Goal: Transaction & Acquisition: Book appointment/travel/reservation

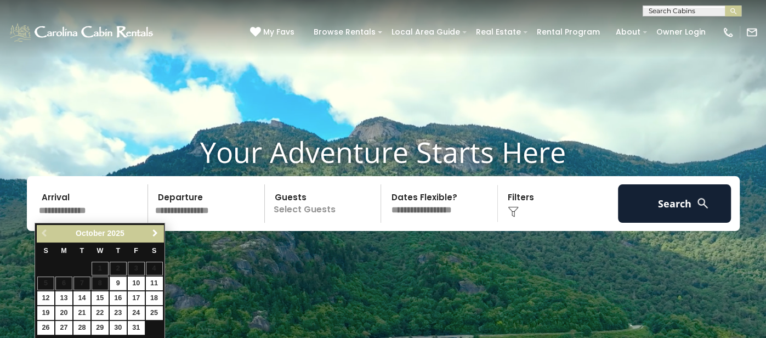
click at [151, 229] on span "Next" at bounding box center [155, 233] width 9 height 9
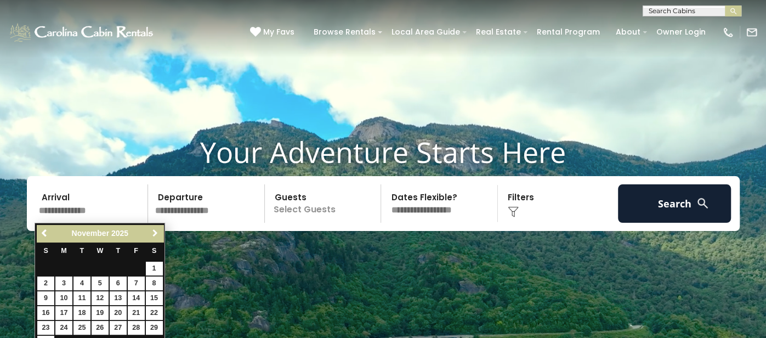
click at [151, 229] on span "Next" at bounding box center [155, 233] width 9 height 9
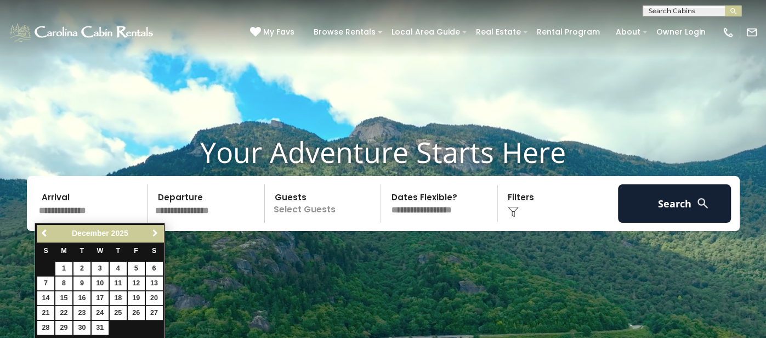
click at [151, 229] on span "Next" at bounding box center [155, 233] width 9 height 9
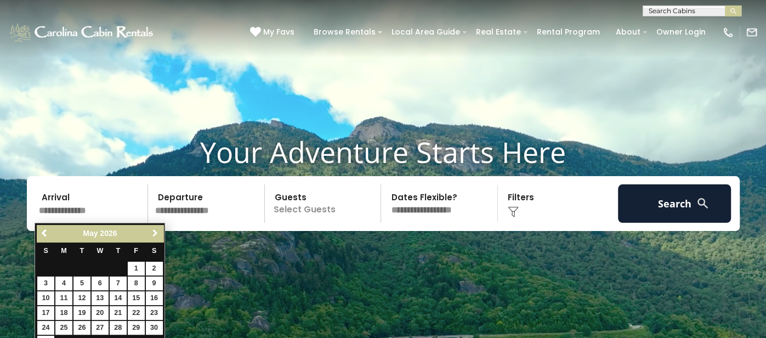
click at [151, 229] on span "Next" at bounding box center [155, 233] width 9 height 9
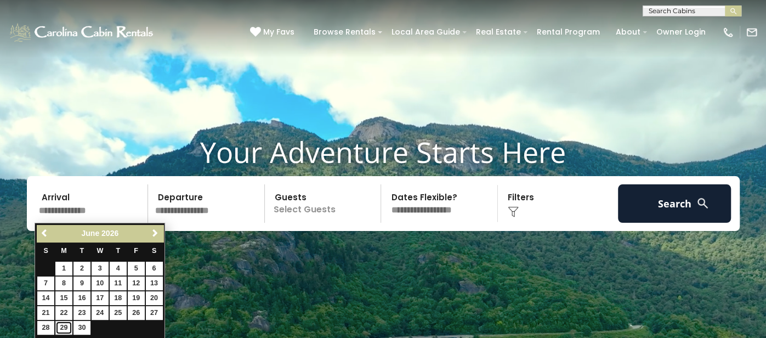
click at [63, 327] on link "29" at bounding box center [63, 328] width 17 height 14
type input "*******"
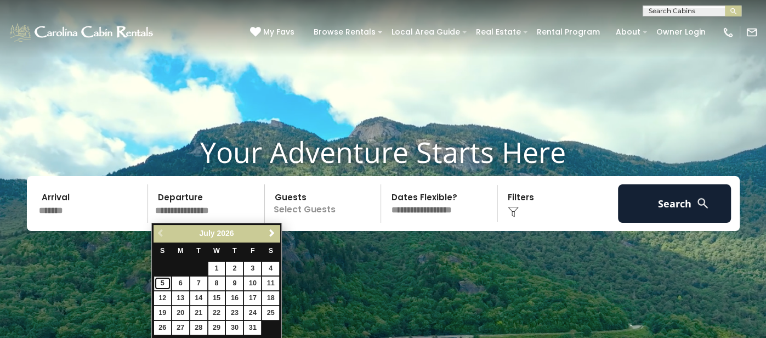
click at [163, 287] on link "5" at bounding box center [162, 283] width 17 height 14
type input "******"
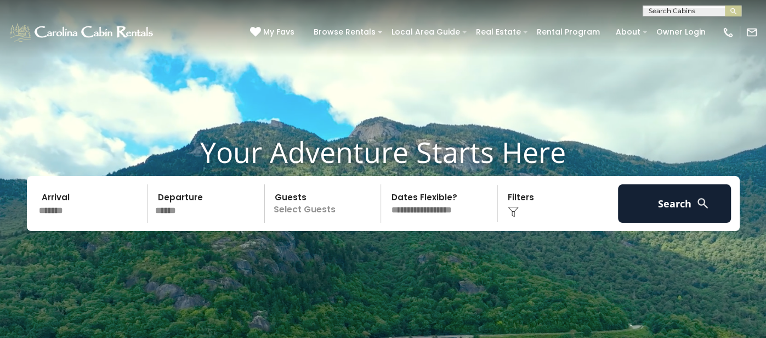
click at [317, 205] on p "Select Guests" at bounding box center [324, 203] width 113 height 38
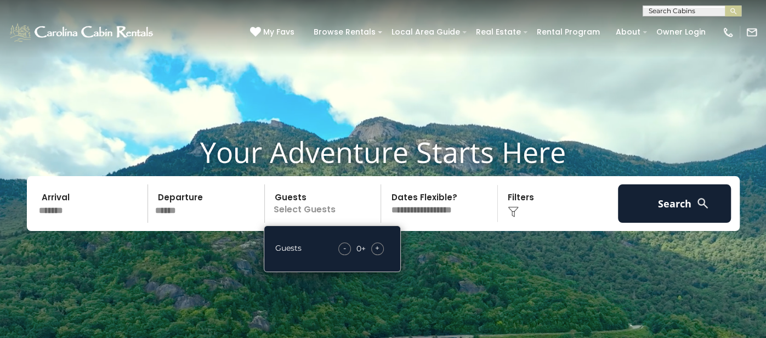
click at [378, 253] on span "+" at bounding box center [377, 247] width 4 height 11
click at [444, 217] on select "**********" at bounding box center [440, 203] width 113 height 38
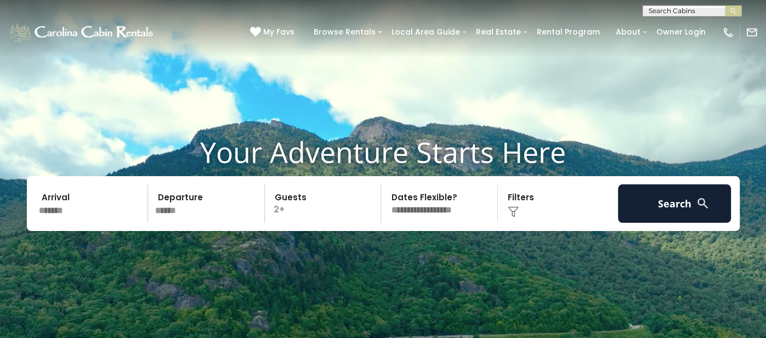
select select "*"
click at [384, 184] on select "**********" at bounding box center [440, 203] width 113 height 38
click at [512, 213] on img at bounding box center [513, 211] width 11 height 11
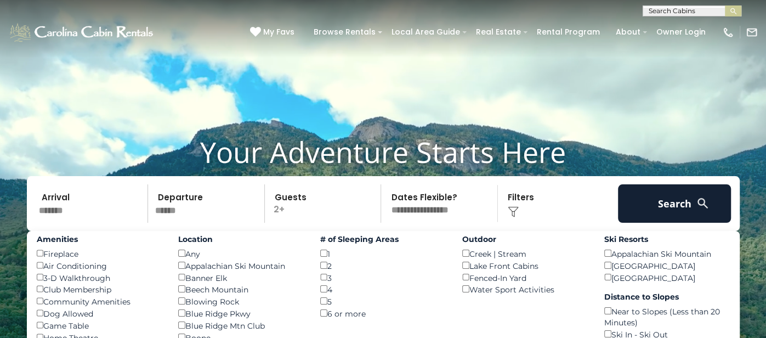
click at [135, 244] on label "Amenities" at bounding box center [100, 239] width 126 height 11
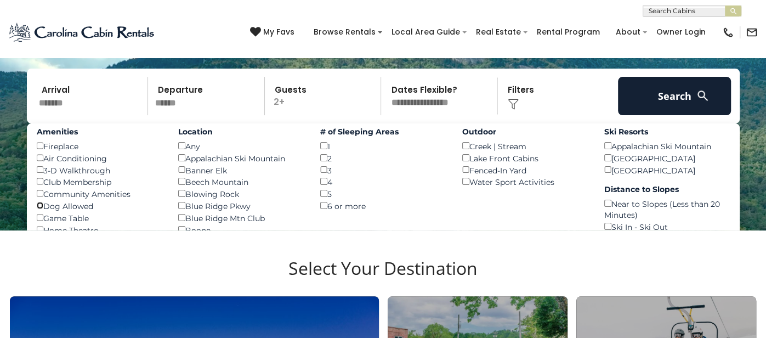
scroll to position [87, 0]
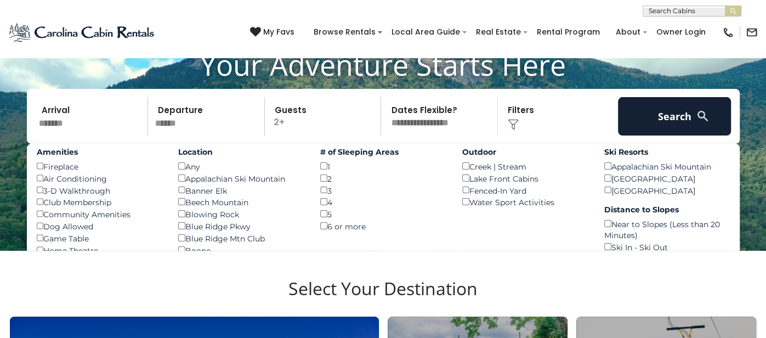
click at [729, 171] on div "Appalachian Ski Mountain ()" at bounding box center [667, 166] width 126 height 12
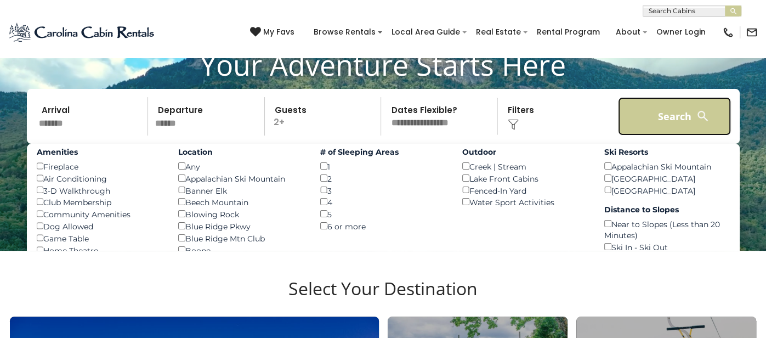
click at [683, 126] on button "Search" at bounding box center [674, 116] width 113 height 38
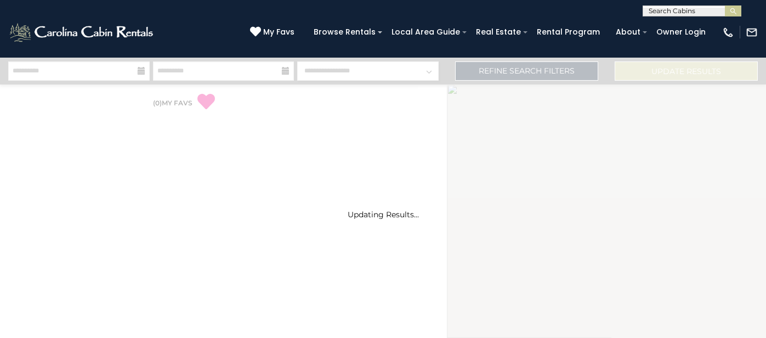
select select "*"
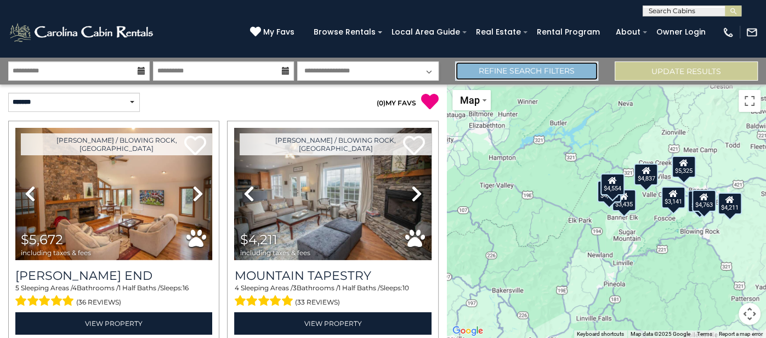
click at [494, 72] on link "Refine Search Filters" at bounding box center [526, 70] width 143 height 19
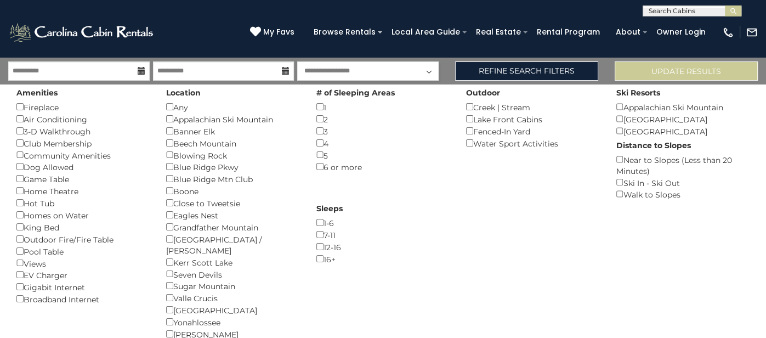
click at [33, 203] on div "Hot Tub ()" at bounding box center [82, 203] width 133 height 12
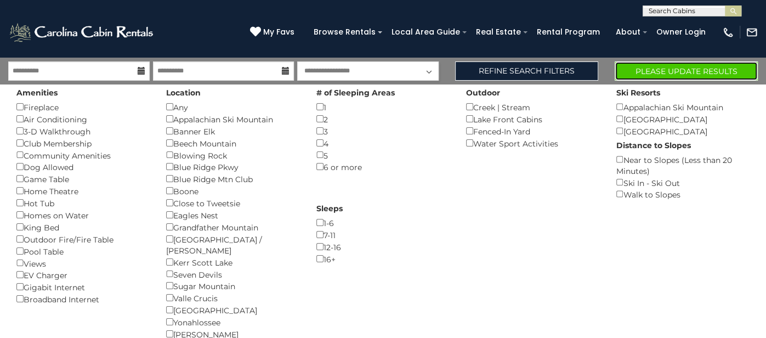
click at [726, 77] on button "Please Update Results" at bounding box center [686, 70] width 143 height 19
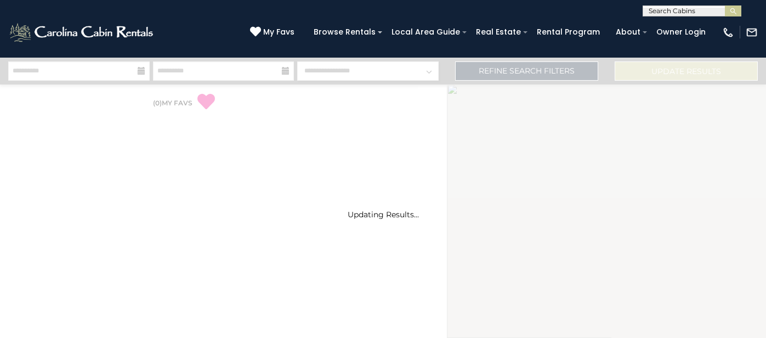
select select "*"
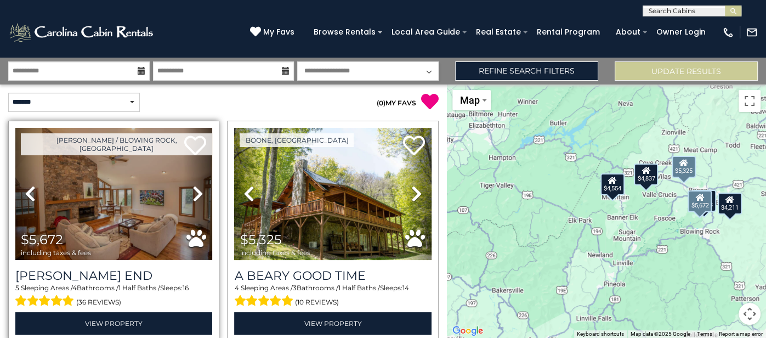
click at [202, 192] on icon at bounding box center [197, 194] width 11 height 18
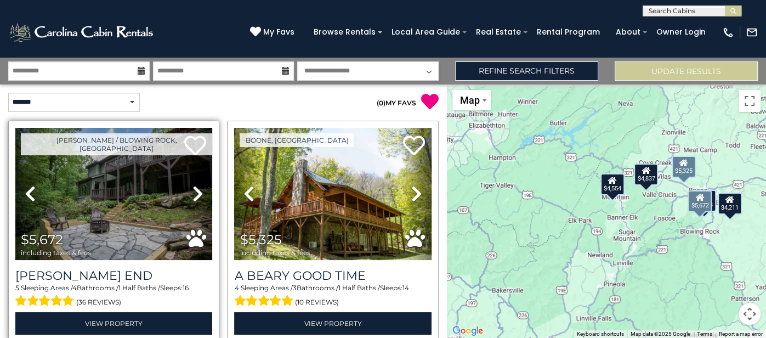
click at [202, 192] on icon at bounding box center [197, 194] width 11 height 18
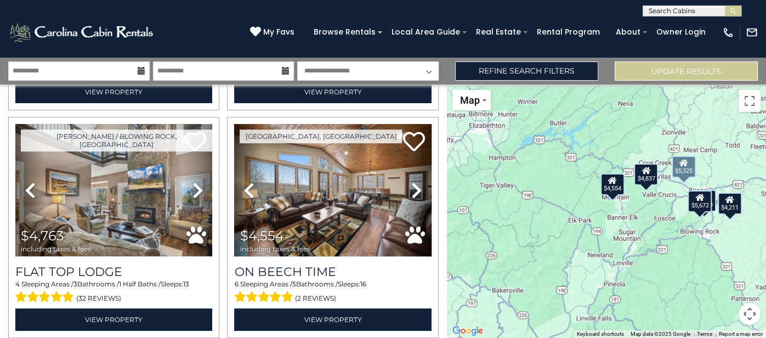
scroll to position [437, 0]
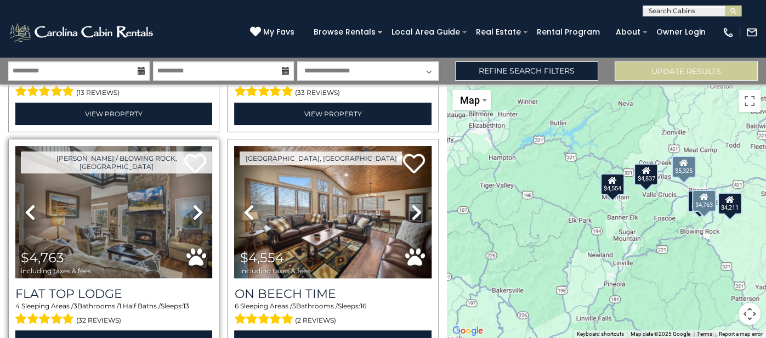
click at [196, 213] on icon at bounding box center [197, 212] width 11 height 18
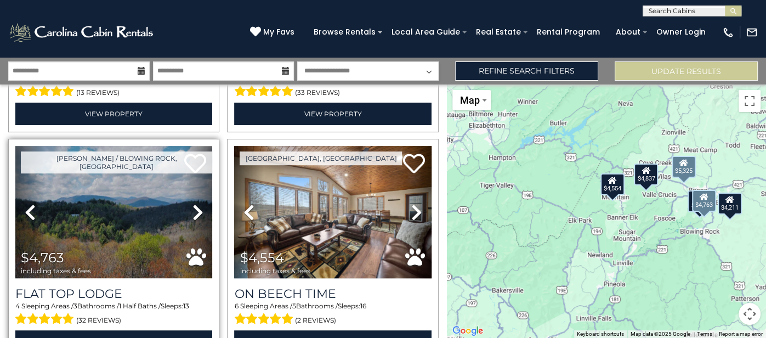
click at [196, 213] on icon at bounding box center [197, 212] width 11 height 18
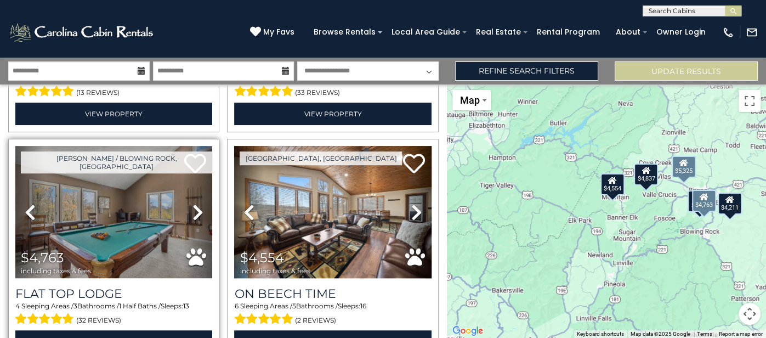
click at [196, 213] on icon at bounding box center [197, 212] width 11 height 18
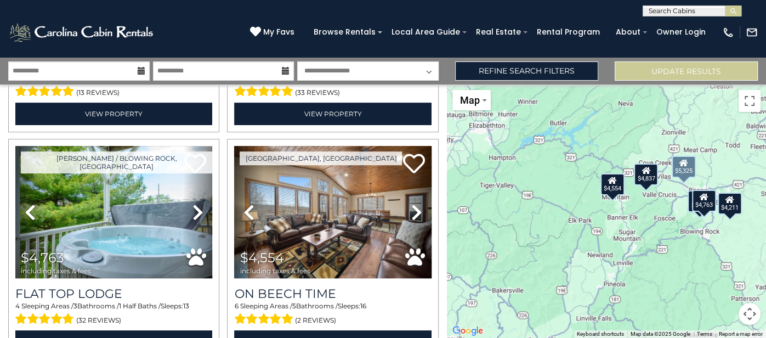
click at [0, 212] on div "Boone / Blowing Rock, NC Next" at bounding box center [223, 25] width 447 height 683
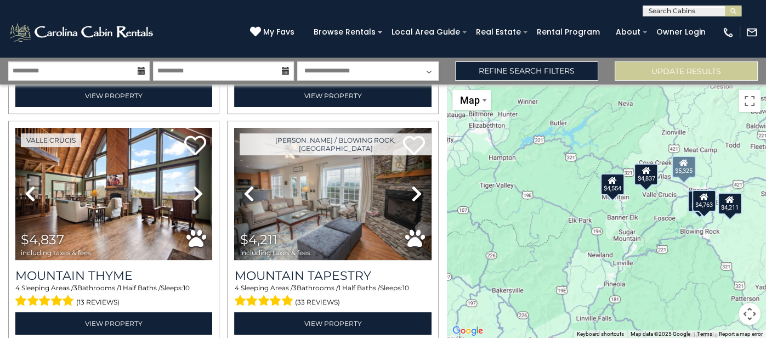
scroll to position [218, 0]
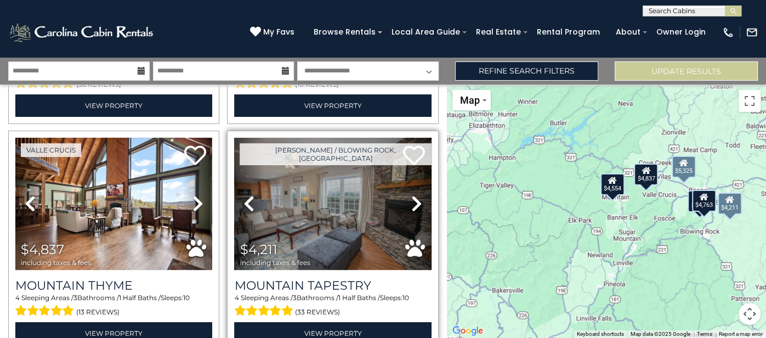
click at [422, 206] on link "Next" at bounding box center [417, 204] width 30 height 132
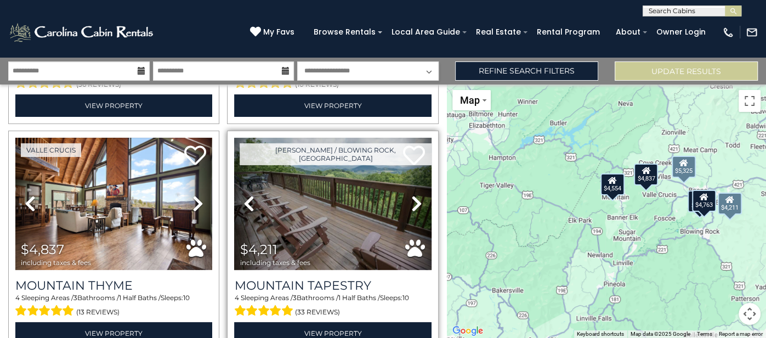
click at [422, 206] on link "Next" at bounding box center [417, 204] width 30 height 132
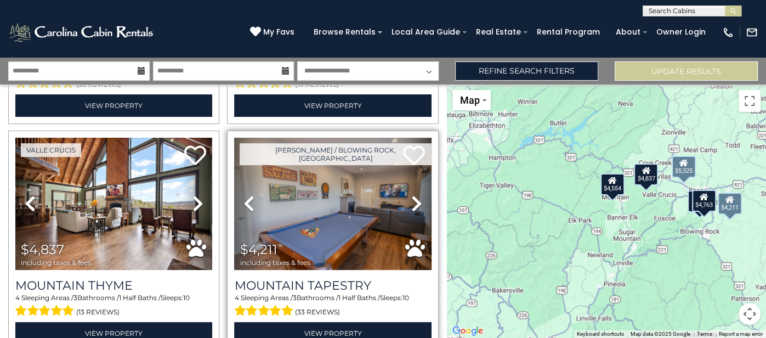
click at [422, 206] on link "Next" at bounding box center [417, 204] width 30 height 132
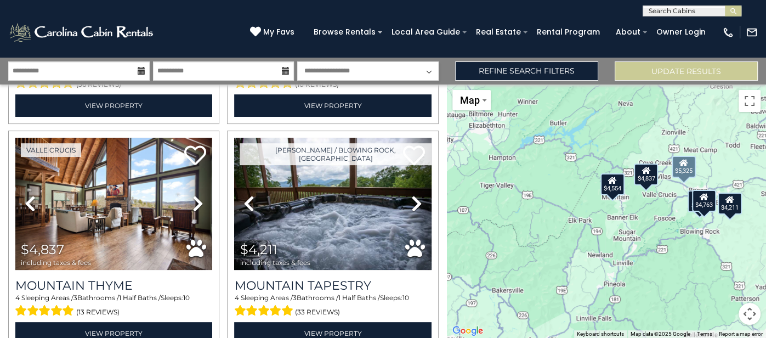
click at [0, 211] on div "Boone / Blowing Rock, NC Next" at bounding box center [223, 244] width 447 height 683
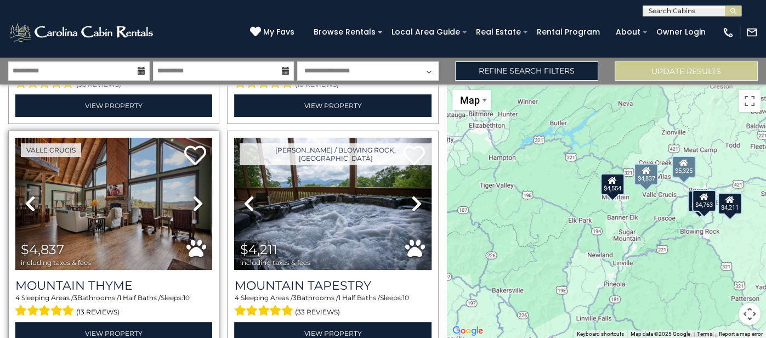
click at [198, 198] on icon at bounding box center [197, 204] width 11 height 18
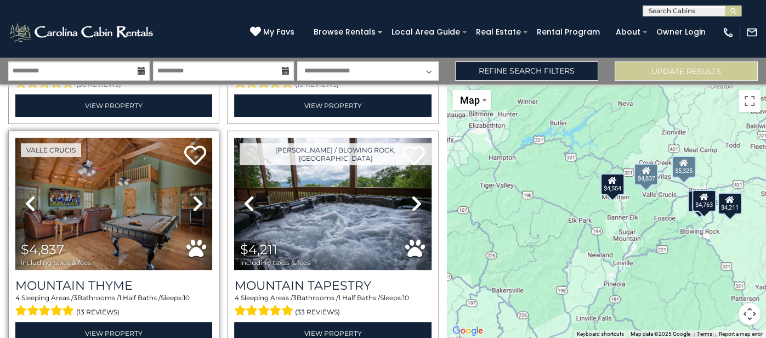
click at [198, 198] on icon at bounding box center [197, 204] width 11 height 18
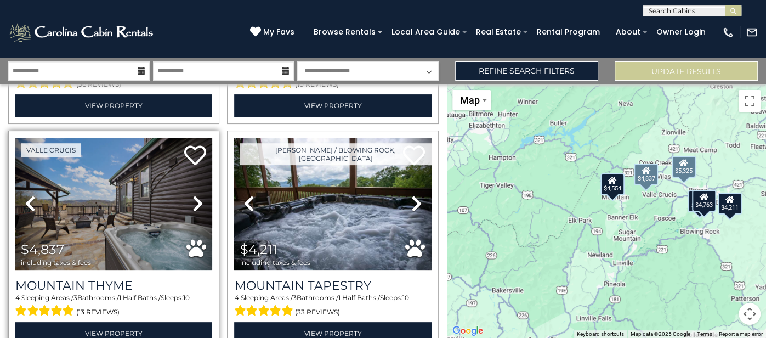
click at [198, 198] on icon at bounding box center [197, 204] width 11 height 18
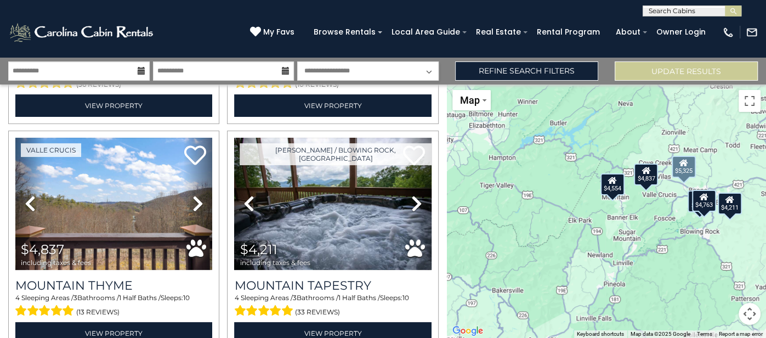
click at [0, 111] on div "Boone / Blowing Rock, NC Next" at bounding box center [223, 244] width 447 height 683
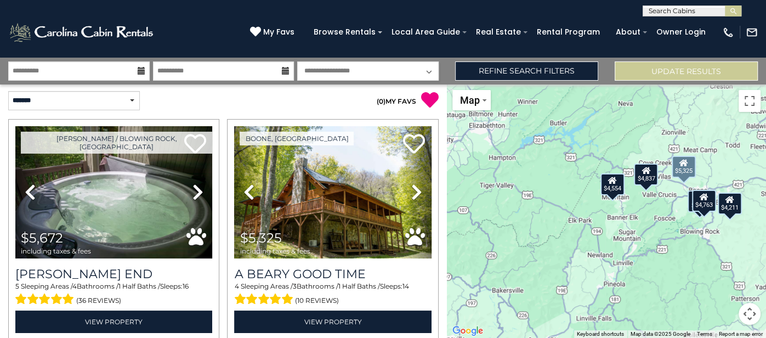
scroll to position [0, 0]
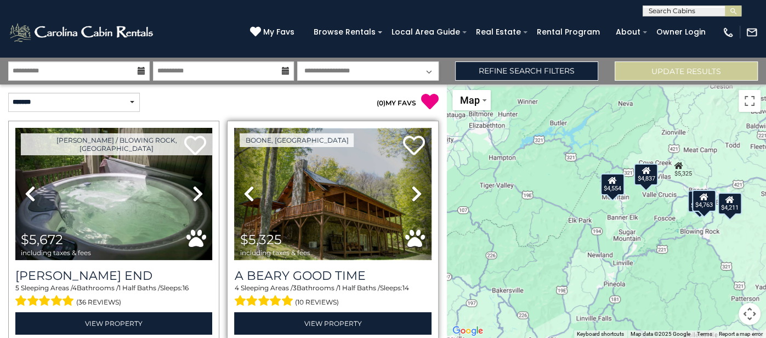
click at [327, 234] on img at bounding box center [332, 194] width 197 height 132
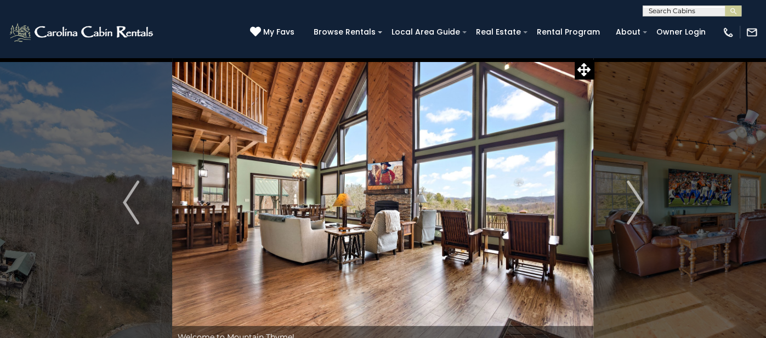
click at [472, 236] on img at bounding box center [382, 202] width 421 height 291
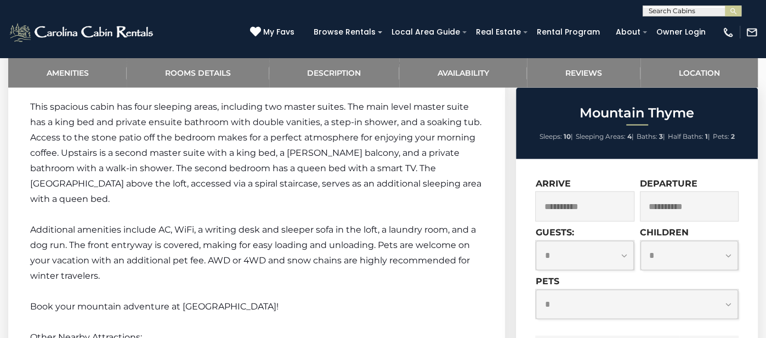
scroll to position [1644, 0]
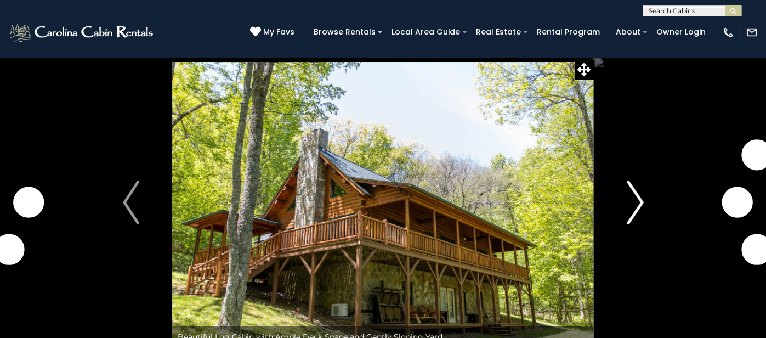
click at [617, 209] on button "Next" at bounding box center [635, 202] width 83 height 291
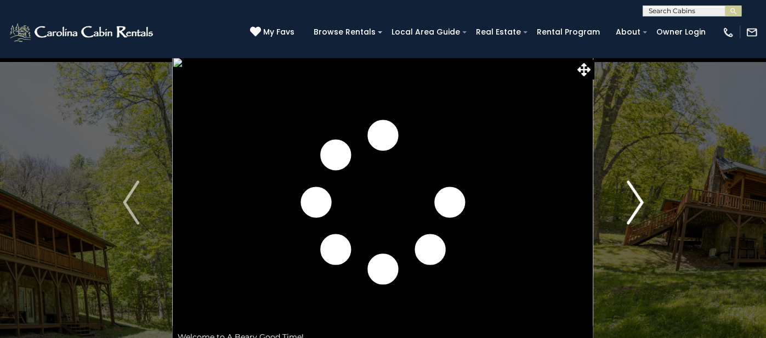
click at [614, 213] on button "Next" at bounding box center [635, 202] width 83 height 291
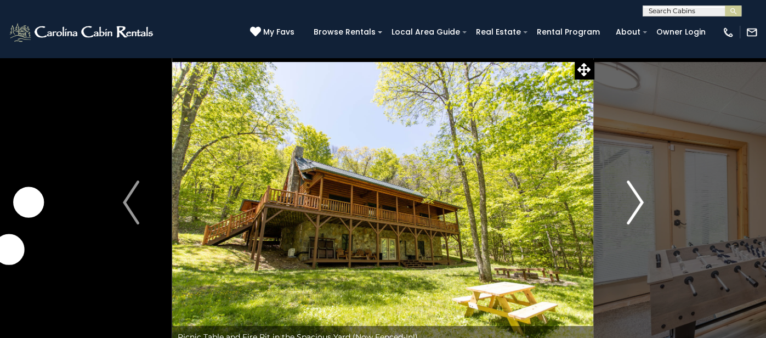
click at [614, 213] on button "Next" at bounding box center [635, 202] width 83 height 291
